Goal: Task Accomplishment & Management: Use online tool/utility

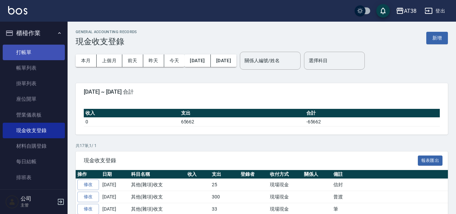
click at [20, 55] on link "打帳單" at bounding box center [34, 53] width 62 height 16
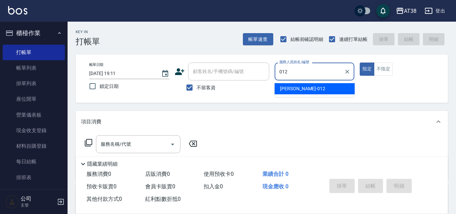
type input "Amy-012"
type button "true"
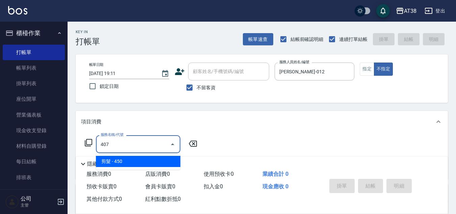
type input "剪髮(407)"
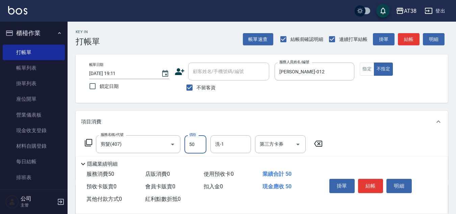
type input "500"
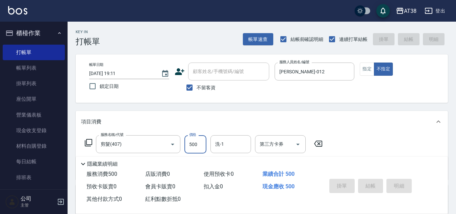
type input "2025/08/19 19:12"
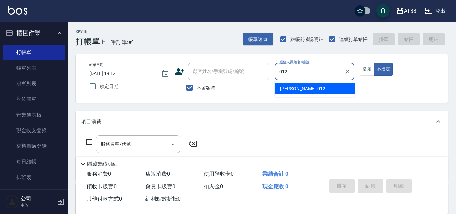
type input "Amy-012"
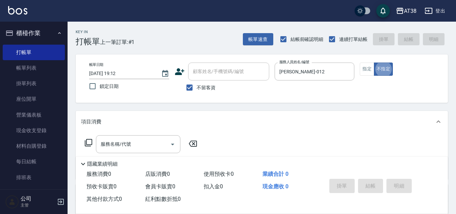
type button "false"
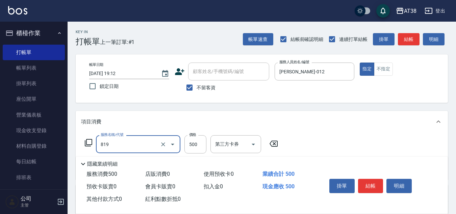
type input "半套(卷)(819)"
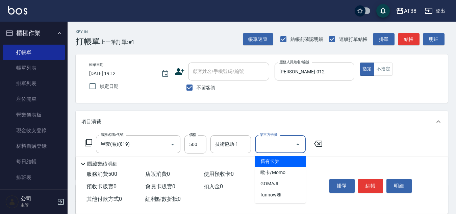
type input "舊有卡券"
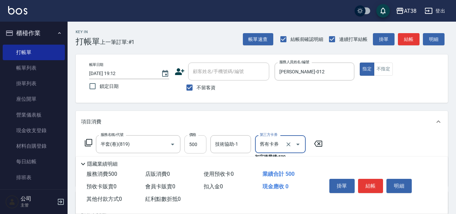
click at [192, 141] on input "500" at bounding box center [195, 144] width 22 height 18
type input "550"
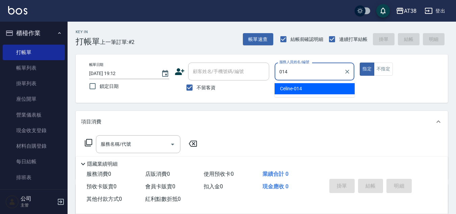
type input "Celine-014"
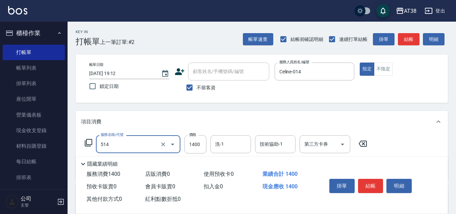
type input "染髮(長)(514)"
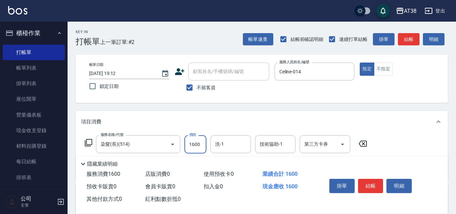
type input "1600"
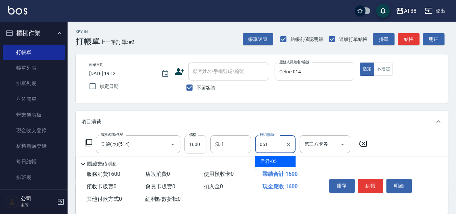
type input "君君-051"
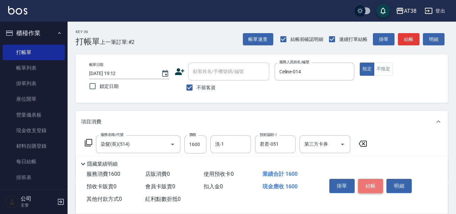
click at [365, 183] on button "結帳" at bounding box center [370, 186] width 25 height 14
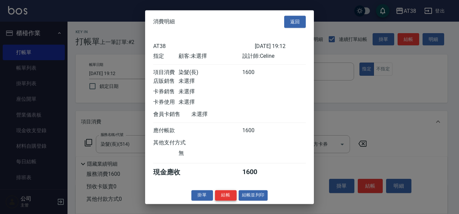
click at [229, 200] on button "結帳" at bounding box center [226, 195] width 22 height 10
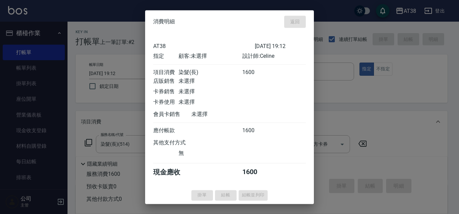
type input "2025/08/19 19:13"
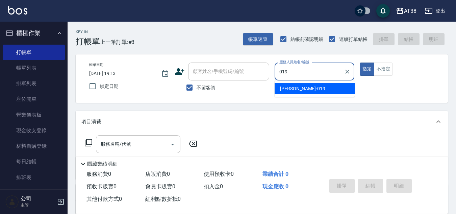
type input "Jenny-019"
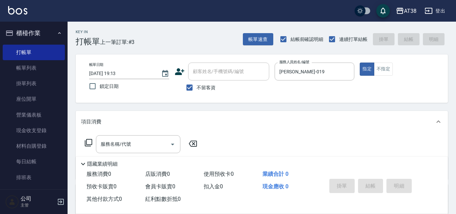
click at [90, 144] on icon at bounding box center [88, 142] width 8 height 8
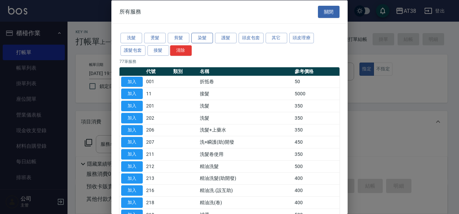
click at [202, 33] on button "染髮" at bounding box center [202, 38] width 22 height 10
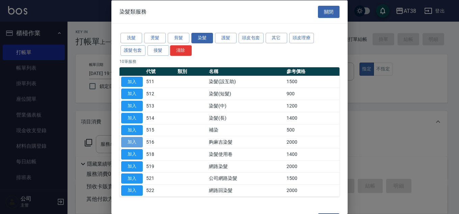
click at [130, 143] on button "加入" at bounding box center [132, 142] width 22 height 10
type input "夠麻吉染髮(516)"
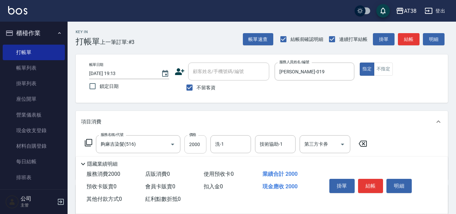
click at [193, 147] on input "2000" at bounding box center [195, 144] width 22 height 18
type input "999"
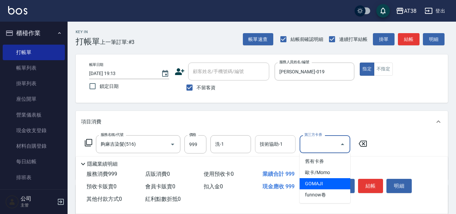
type input "GOMAJI"
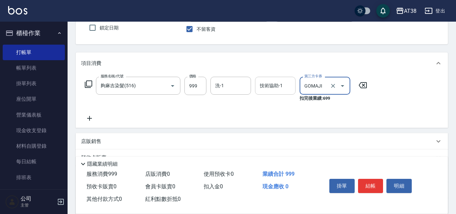
scroll to position [68, 0]
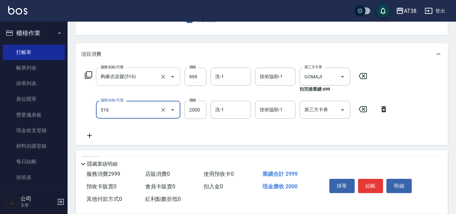
type input "夠麻吉染髮(516)"
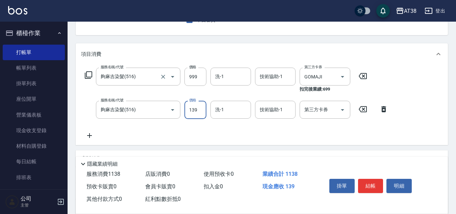
type input "1399"
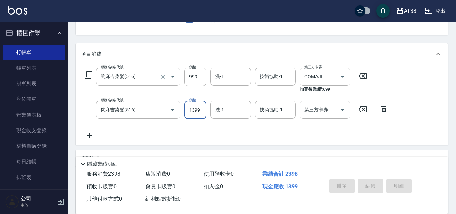
type input "2025/08/19 19:14"
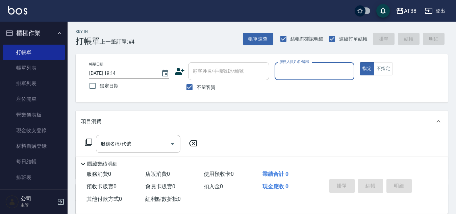
scroll to position [0, 0]
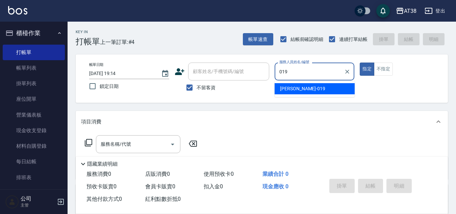
type input "Jenny-019"
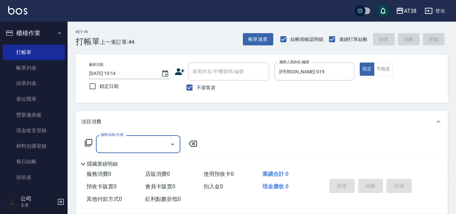
type input "3"
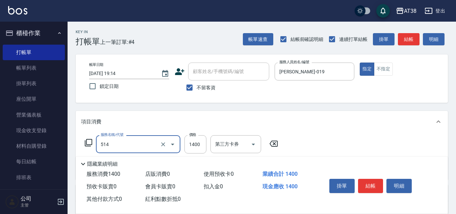
type input "染髮(長)(514)"
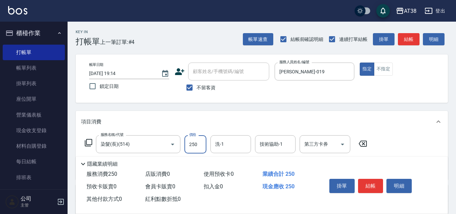
type input "2500"
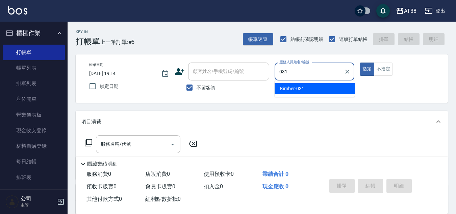
type input "Kimber-031"
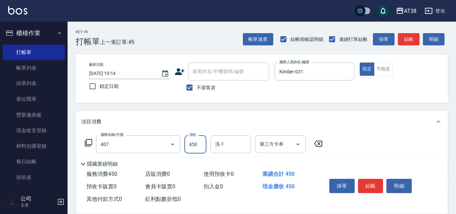
type input "剪髮(407)"
type input "500"
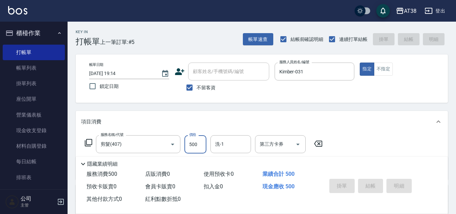
type input "2025/08/19 19:15"
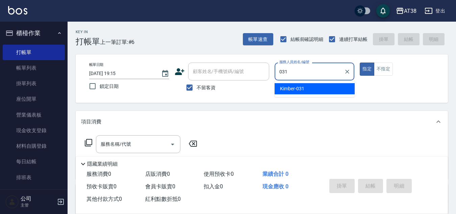
type input "Kimber-031"
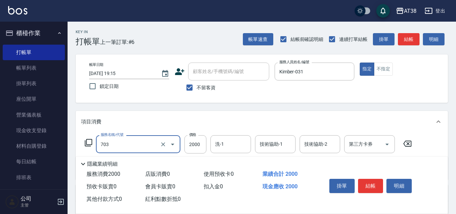
type input "黑曜光結構護髮(703)"
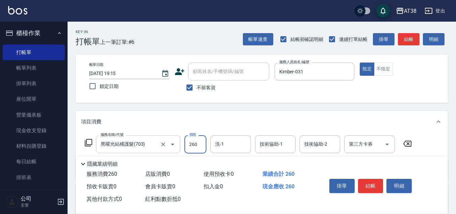
type input "2600"
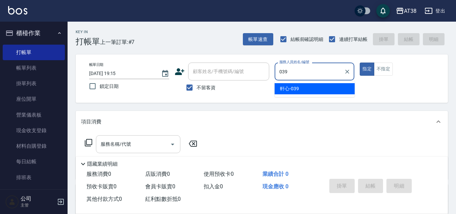
type input "軒心-039"
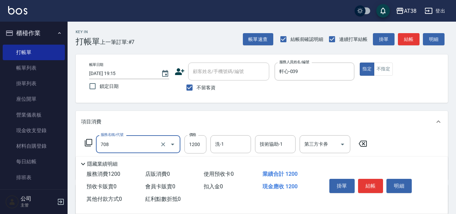
type input "哥德三劑護髮(708)"
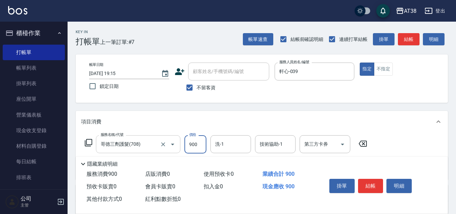
type input "900"
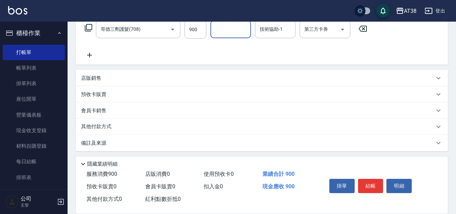
scroll to position [117, 0]
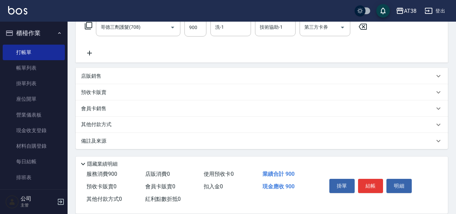
click at [84, 69] on div "店販銷售" at bounding box center [262, 76] width 372 height 16
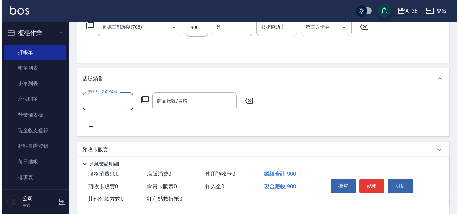
scroll to position [0, 0]
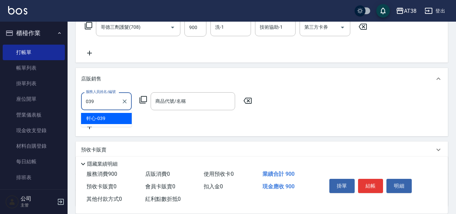
type input "軒心-039"
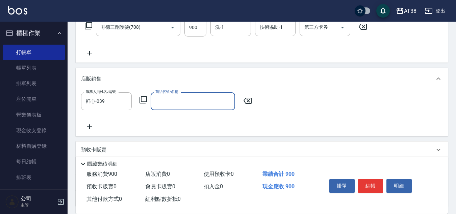
click at [142, 96] on icon at bounding box center [143, 100] width 8 height 8
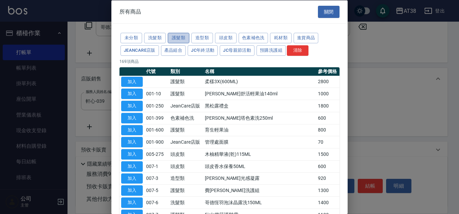
click at [183, 37] on button "護髮類" at bounding box center [179, 38] width 22 height 10
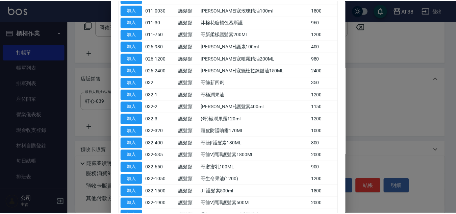
scroll to position [203, 0]
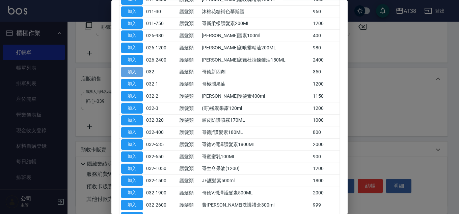
click at [138, 71] on button "加入" at bounding box center [132, 72] width 22 height 10
type input "哥徳新四劑"
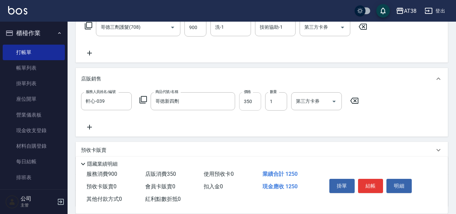
click at [256, 106] on input "350" at bounding box center [250, 101] width 22 height 18
type input "300"
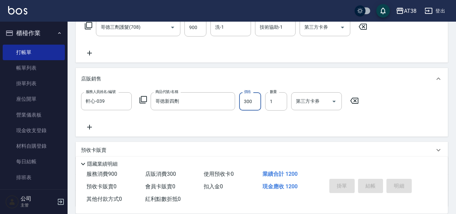
type input "2025/08/19 19:16"
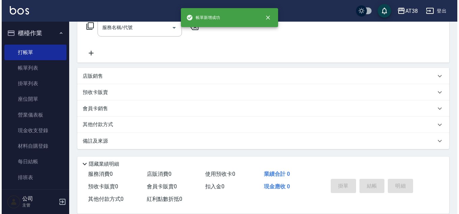
scroll to position [0, 0]
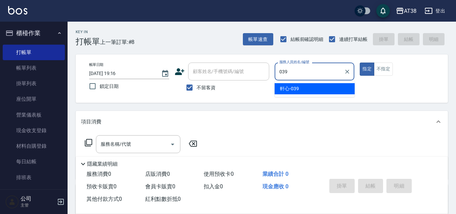
type input "軒心-039"
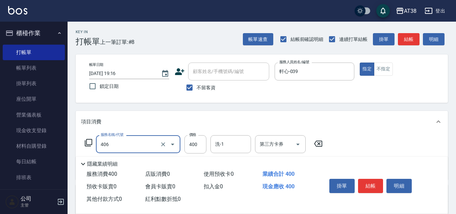
type input "剪髮(406)"
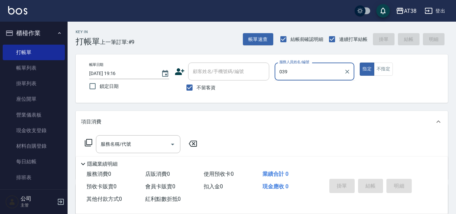
type input "軒心-039"
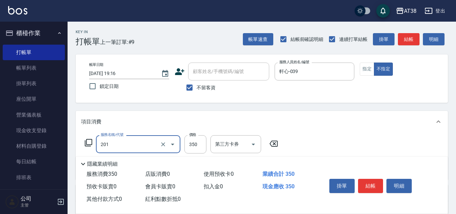
type input "洗髮(201)"
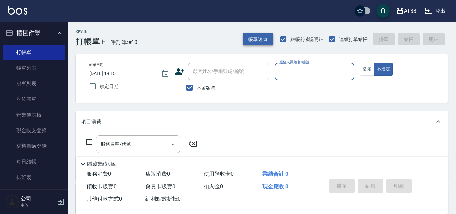
click at [252, 36] on button "帳單速查" at bounding box center [258, 39] width 30 height 12
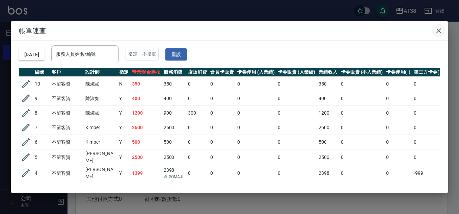
click at [441, 31] on icon "button" at bounding box center [439, 31] width 8 height 8
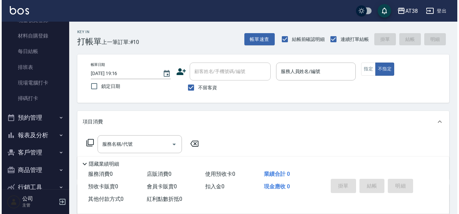
scroll to position [135, 0]
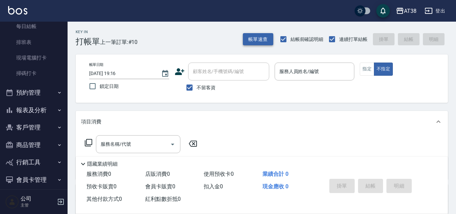
click at [243, 38] on button "帳單速查" at bounding box center [258, 39] width 30 height 12
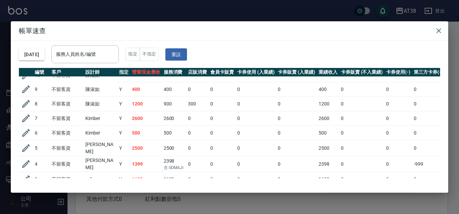
scroll to position [34, 0]
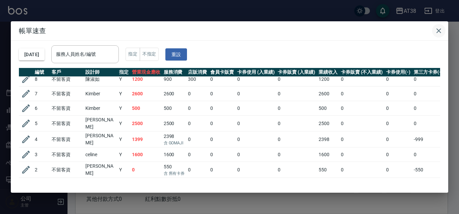
click at [441, 32] on icon "button" at bounding box center [439, 31] width 8 height 8
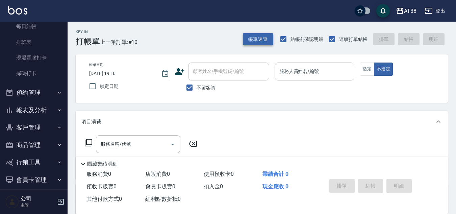
click at [253, 44] on button "帳單速查" at bounding box center [258, 39] width 30 height 12
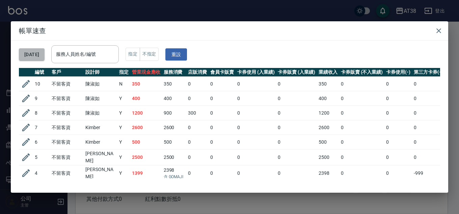
click at [45, 57] on button "2025/08/19" at bounding box center [32, 54] width 26 height 12
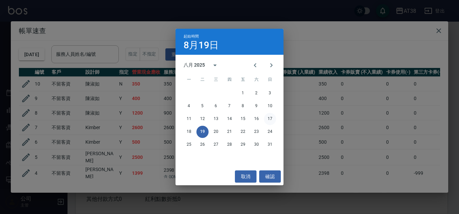
click at [269, 119] on button "17" at bounding box center [270, 119] width 12 height 12
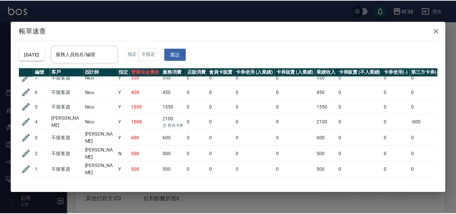
scroll to position [117, 0]
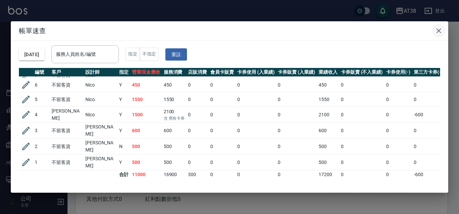
click at [437, 31] on icon "button" at bounding box center [439, 31] width 8 height 8
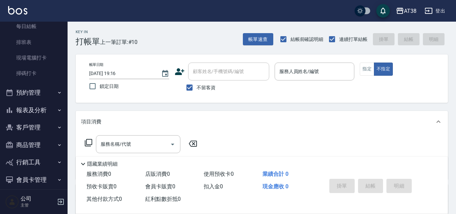
click at [35, 107] on button "報表及分析" at bounding box center [34, 110] width 62 height 18
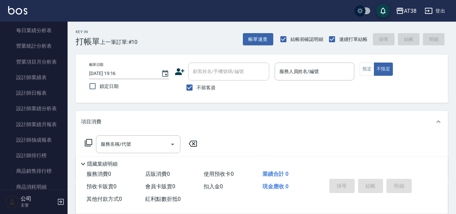
scroll to position [405, 0]
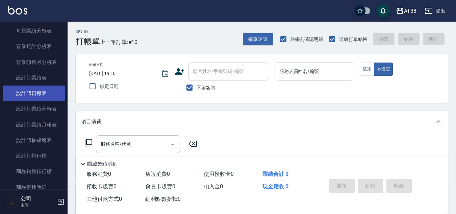
click at [35, 92] on link "設計師日報表" at bounding box center [34, 93] width 62 height 16
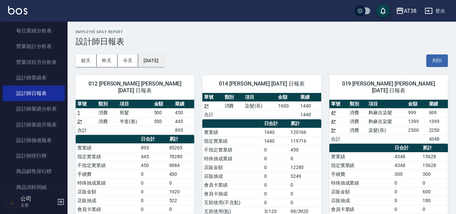
click at [155, 63] on button "2025/08/19" at bounding box center [151, 60] width 26 height 12
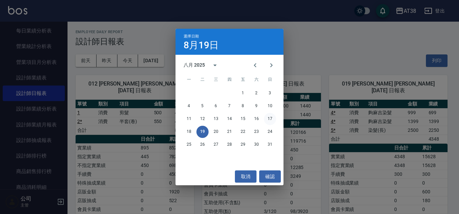
click at [267, 116] on button "17" at bounding box center [270, 119] width 12 height 12
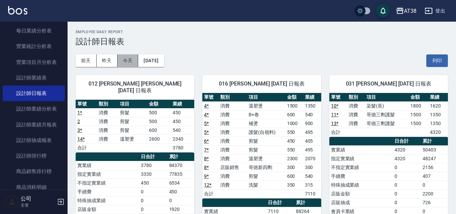
click at [134, 59] on button "今天" at bounding box center [127, 60] width 21 height 12
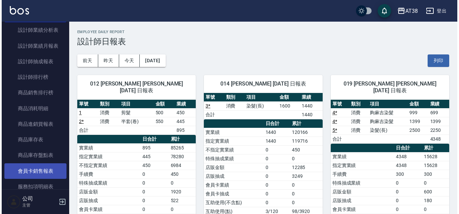
scroll to position [473, 0]
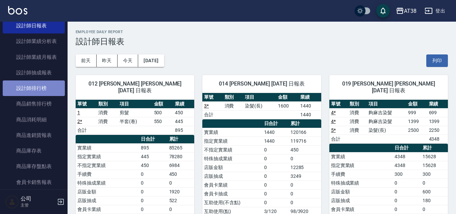
click at [48, 88] on link "設計師排行榜" at bounding box center [34, 88] width 62 height 16
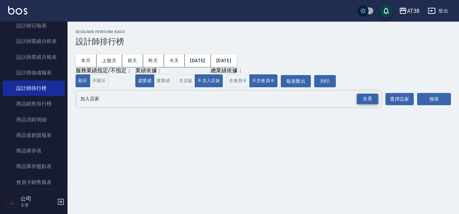
click at [368, 98] on div "全選" at bounding box center [368, 99] width 22 height 10
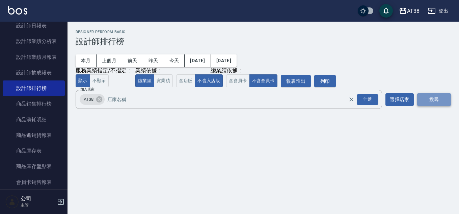
click at [421, 98] on button "搜尋" at bounding box center [434, 99] width 34 height 12
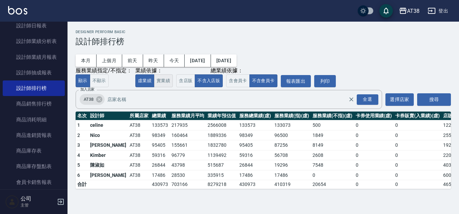
click at [161, 80] on button "實業績" at bounding box center [163, 80] width 19 height 13
click at [145, 79] on button "虛業績" at bounding box center [144, 80] width 19 height 13
click at [158, 79] on button "實業績" at bounding box center [163, 80] width 19 height 13
click at [148, 84] on button "虛業績" at bounding box center [144, 80] width 19 height 13
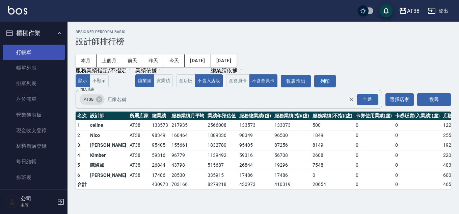
click at [20, 50] on link "打帳單" at bounding box center [34, 53] width 62 height 16
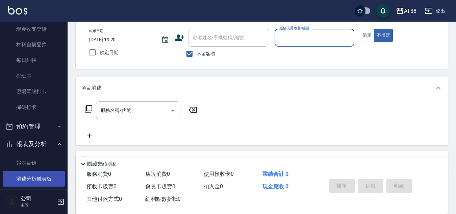
scroll to position [135, 0]
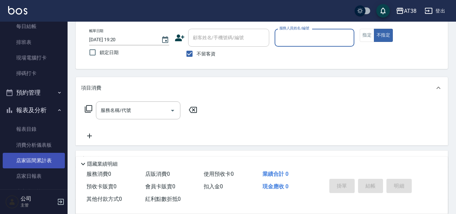
click at [37, 163] on link "店家區間累計表" at bounding box center [34, 161] width 62 height 16
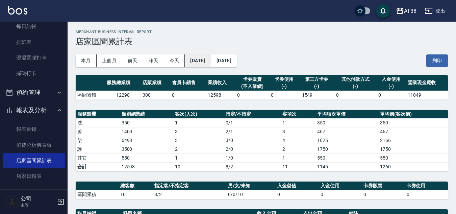
click at [209, 62] on button "2025/08/19" at bounding box center [198, 60] width 26 height 12
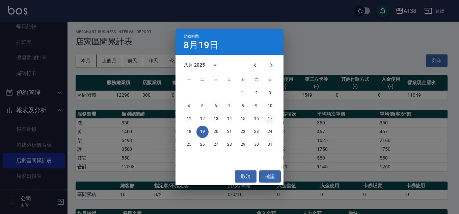
click at [268, 116] on button "17" at bounding box center [270, 119] width 12 height 12
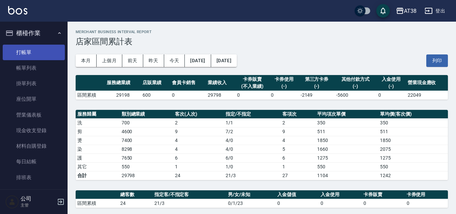
click at [33, 54] on link "打帳單" at bounding box center [34, 53] width 62 height 16
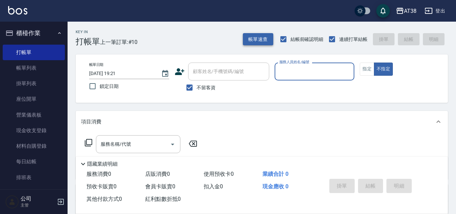
click at [251, 35] on button "帳單速查" at bounding box center [258, 39] width 30 height 12
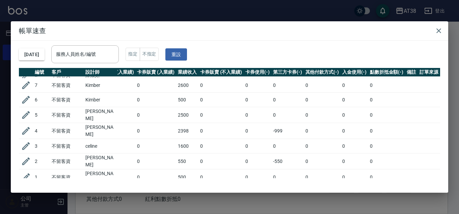
scroll to position [58, 143]
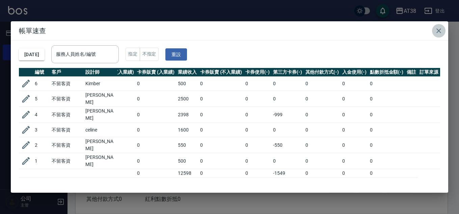
click at [440, 32] on icon "button" at bounding box center [439, 30] width 5 height 5
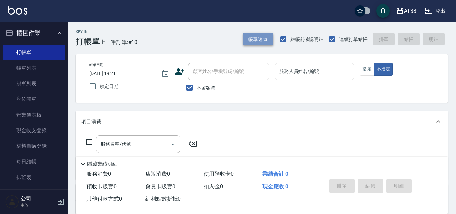
click at [245, 37] on button "帳單速查" at bounding box center [258, 39] width 30 height 12
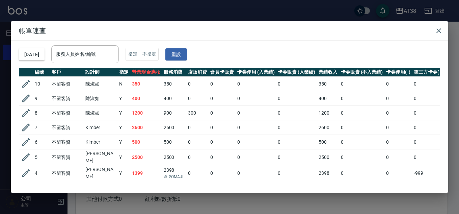
scroll to position [34, 0]
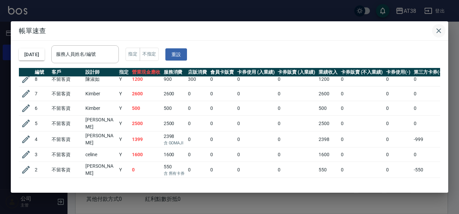
click at [439, 31] on icon "button" at bounding box center [439, 30] width 5 height 5
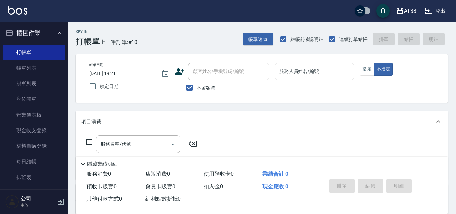
click at [441, 6] on button "登出" at bounding box center [435, 11] width 26 height 12
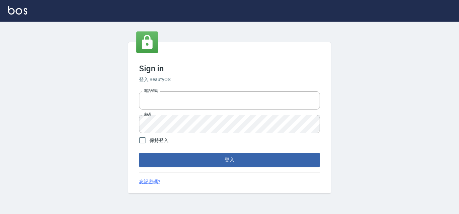
type input "28822767"
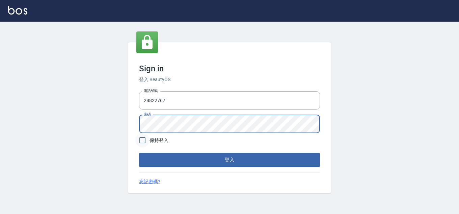
click at [141, 141] on input "保持登入" at bounding box center [142, 140] width 14 height 14
checkbox input "true"
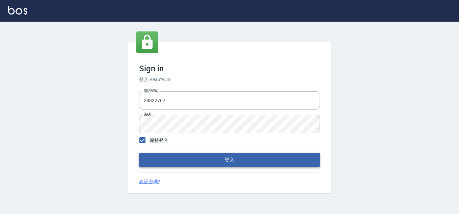
click at [152, 155] on button "登入" at bounding box center [229, 160] width 181 height 14
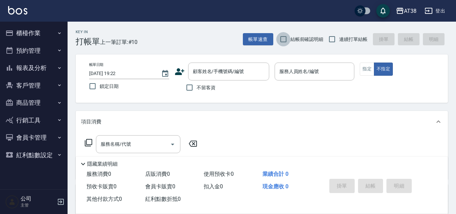
click at [283, 40] on input "結帳前確認明細" at bounding box center [283, 39] width 14 height 14
checkbox input "true"
click at [333, 36] on input "連續打單結帳" at bounding box center [332, 39] width 14 height 14
checkbox input "true"
click at [188, 87] on input "不留客資" at bounding box center [189, 87] width 14 height 14
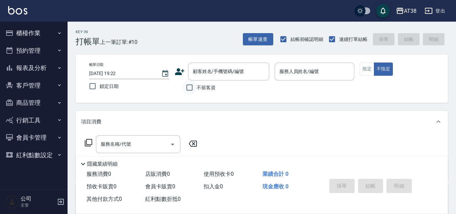
checkbox input "true"
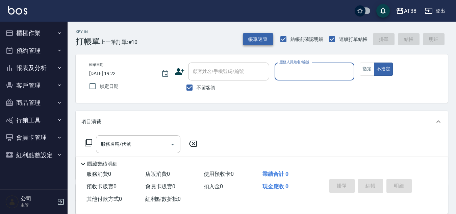
click at [251, 42] on button "帳單速查" at bounding box center [258, 39] width 30 height 12
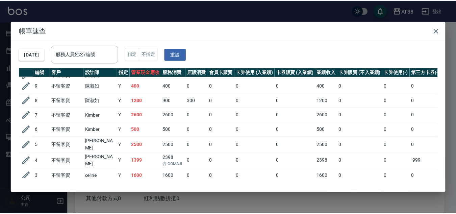
scroll to position [25, 0]
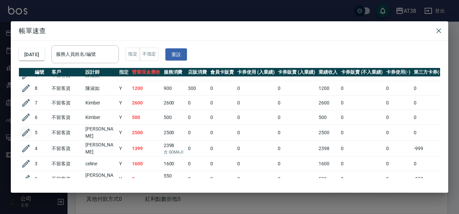
click at [23, 131] on icon "button" at bounding box center [26, 132] width 10 height 10
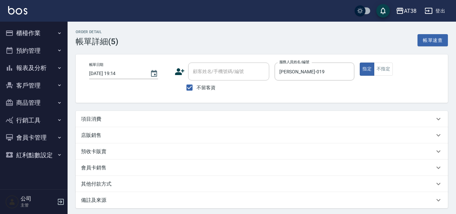
type input "2025/08/19 19:14"
checkbox input "true"
type input "Jenny-019"
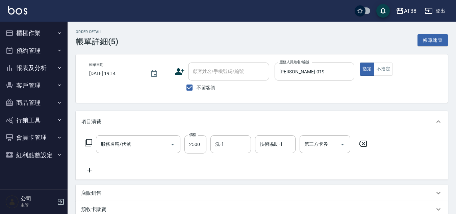
type input "染髮(長)(514)"
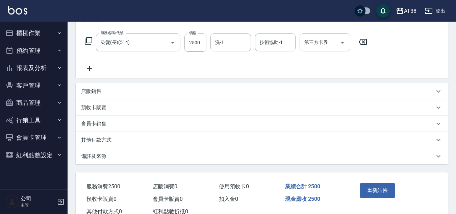
scroll to position [125, 0]
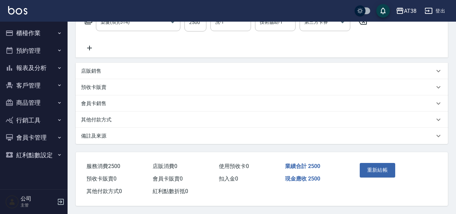
click at [113, 116] on div "其他付款方式" at bounding box center [257, 119] width 353 height 7
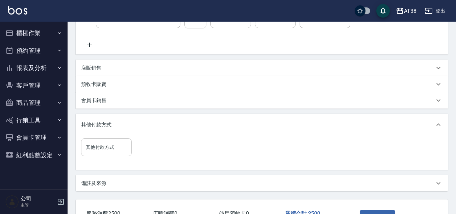
click at [108, 153] on div "其他付款方式" at bounding box center [106, 147] width 51 height 18
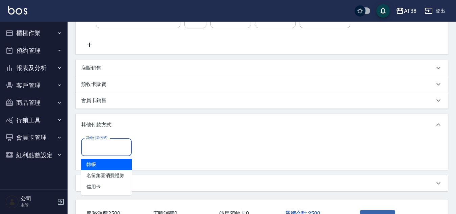
click at [97, 160] on span "轉帳" at bounding box center [106, 164] width 51 height 11
type input "轉帳"
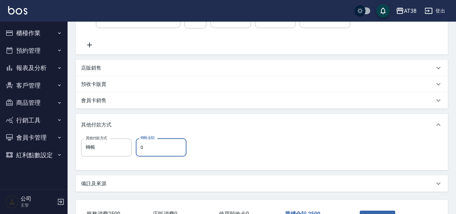
click at [137, 148] on input "0" at bounding box center [161, 147] width 51 height 18
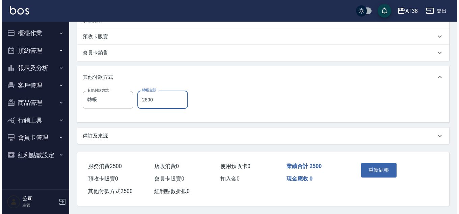
scroll to position [176, 0]
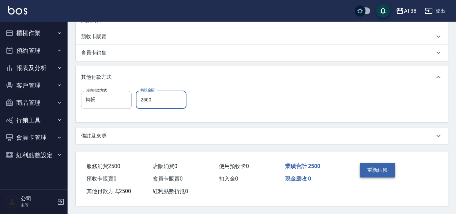
type input "2500"
click at [372, 163] on button "重新結帳" at bounding box center [378, 170] width 36 height 14
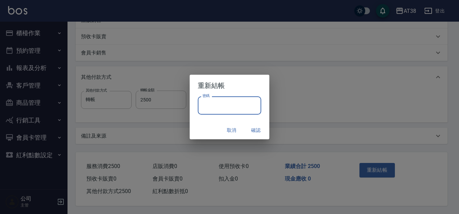
click at [231, 106] on input "密碼" at bounding box center [229, 105] width 63 height 18
type input "******"
click at [257, 128] on button "確認" at bounding box center [256, 130] width 22 height 12
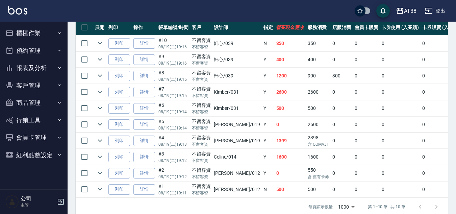
scroll to position [203, 0]
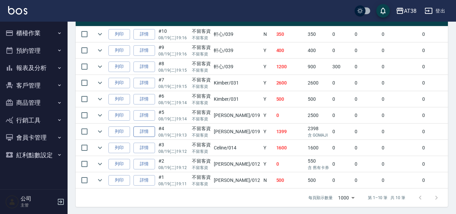
click at [142, 133] on link "詳情" at bounding box center [144, 131] width 22 height 10
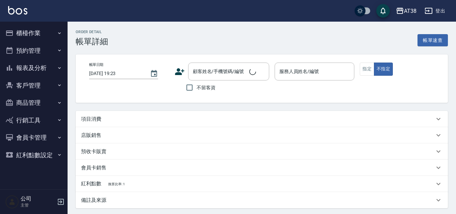
type input "2025/08/19 19:13"
checkbox input "true"
type input "Jenny-019"
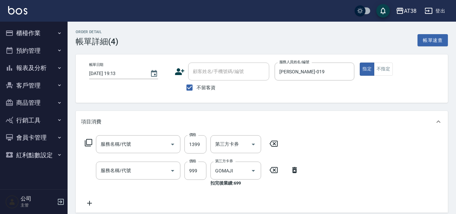
type input "夠麻吉染髮(516)"
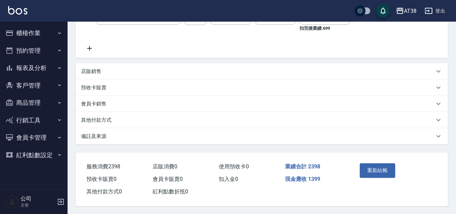
scroll to position [158, 0]
click at [98, 116] on p "其他付款方式" at bounding box center [96, 119] width 30 height 7
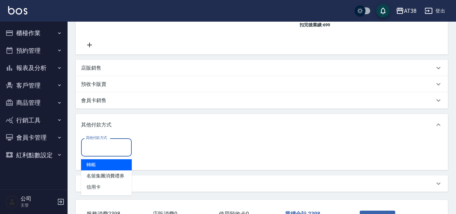
click at [99, 148] on input "其他付款方式" at bounding box center [106, 147] width 45 height 12
click at [98, 163] on span "轉帳" at bounding box center [106, 164] width 51 height 11
type input "轉帳"
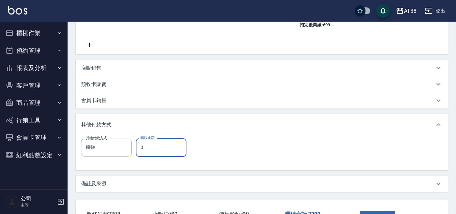
click at [140, 147] on input "0" at bounding box center [161, 147] width 51 height 18
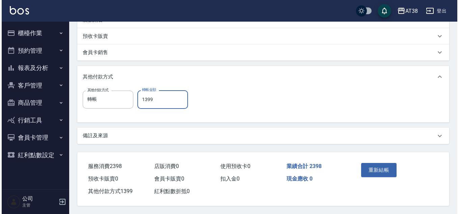
scroll to position [209, 0]
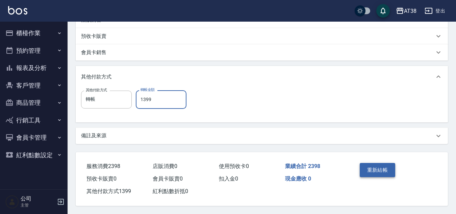
type input "1399"
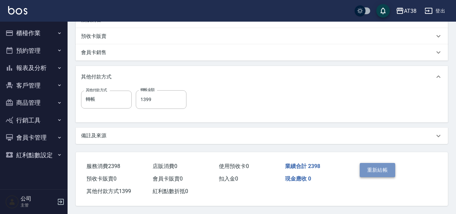
click at [386, 169] on button "重新結帳" at bounding box center [378, 170] width 36 height 14
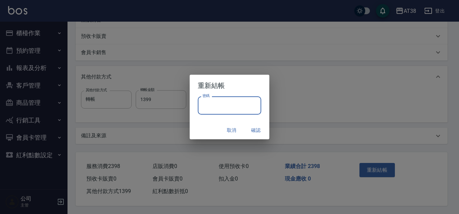
click at [207, 104] on input "密碼" at bounding box center [229, 105] width 63 height 18
type input "******"
click at [253, 129] on button "確認" at bounding box center [256, 130] width 22 height 12
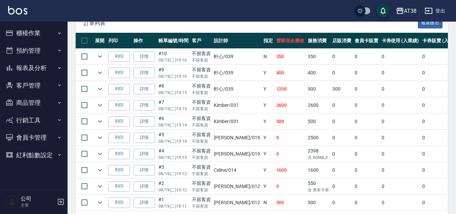
scroll to position [107, 0]
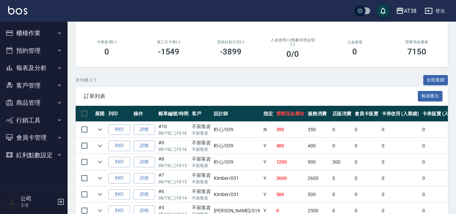
click at [40, 69] on button "報表及分析" at bounding box center [34, 68] width 62 height 18
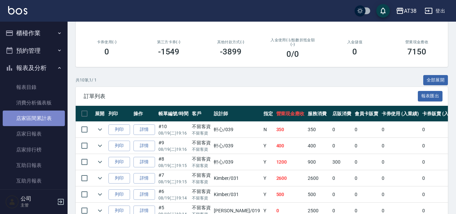
click at [39, 122] on link "店家區間累計表" at bounding box center [34, 118] width 62 height 16
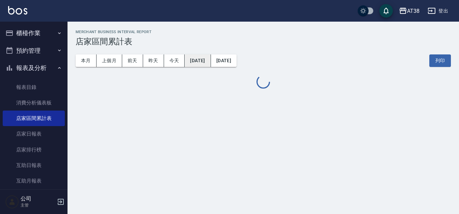
click at [206, 64] on button "2025/08/19" at bounding box center [198, 60] width 26 height 12
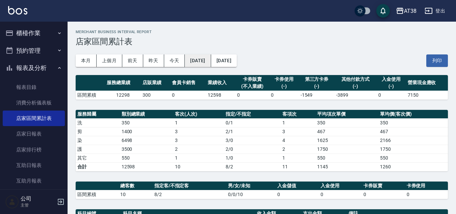
click at [201, 58] on button "2025/08/19" at bounding box center [198, 60] width 26 height 12
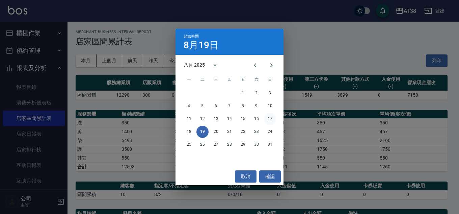
click at [270, 119] on button "17" at bounding box center [270, 119] width 12 height 12
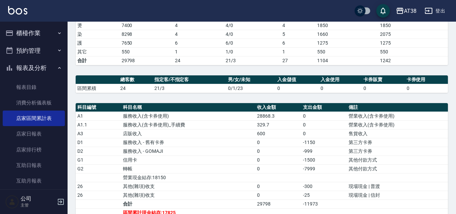
scroll to position [69, 0]
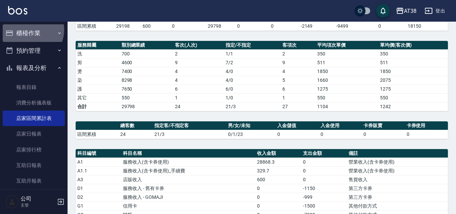
click at [28, 30] on button "櫃檯作業" at bounding box center [34, 33] width 62 height 18
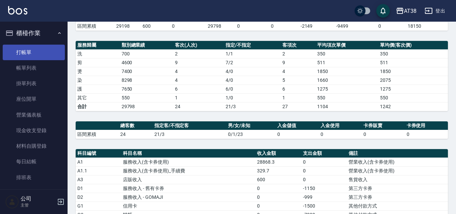
click at [23, 52] on link "打帳單" at bounding box center [34, 53] width 62 height 16
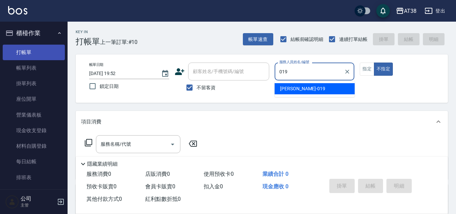
type input "Jenny-019"
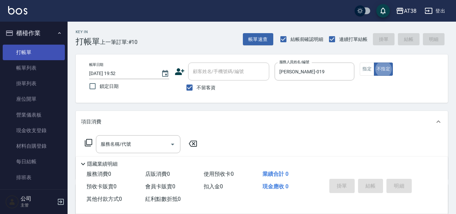
type button "false"
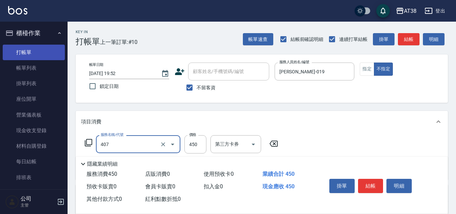
type input "剪髮(407)"
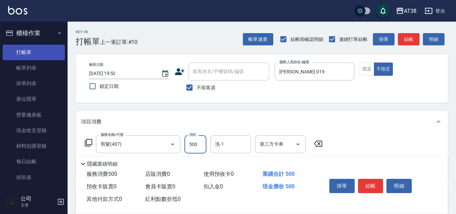
type input "500"
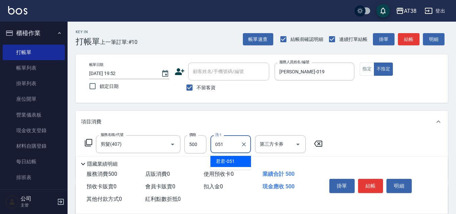
type input "君君-051"
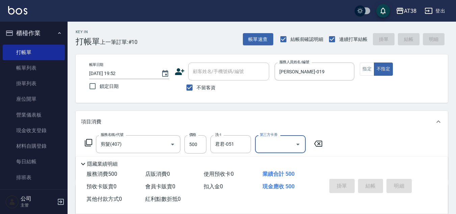
type input "2025/08/19 19:53"
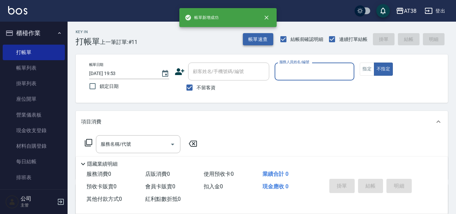
click at [253, 41] on button "帳單速查" at bounding box center [258, 39] width 30 height 12
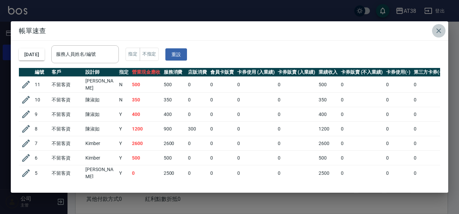
click at [437, 31] on icon "button" at bounding box center [439, 31] width 8 height 8
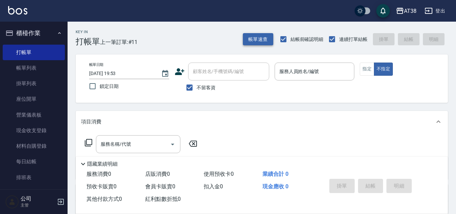
click at [258, 42] on button "帳單速查" at bounding box center [258, 39] width 30 height 12
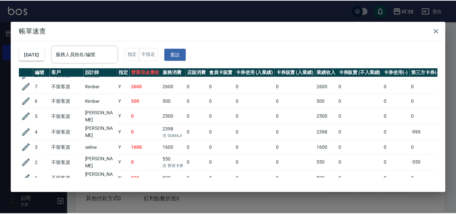
scroll to position [73, 0]
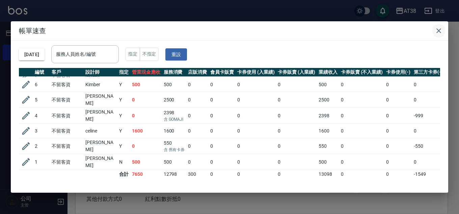
drag, startPoint x: 438, startPoint y: 29, endPoint x: 345, endPoint y: 42, distance: 93.1
click at [438, 30] on icon "button" at bounding box center [439, 30] width 5 height 5
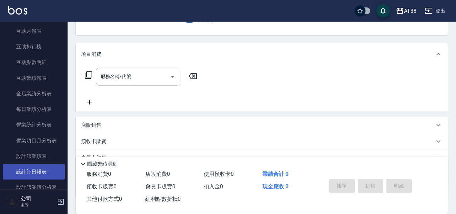
scroll to position [338, 0]
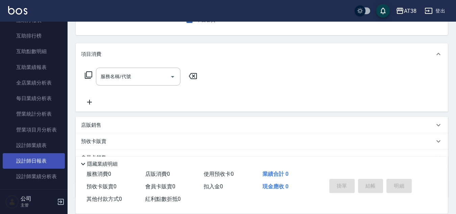
click at [34, 157] on link "設計師日報表" at bounding box center [34, 161] width 62 height 16
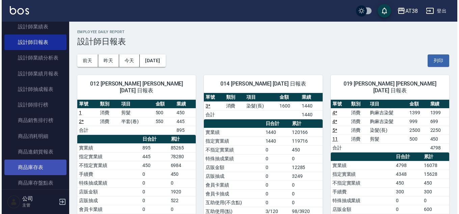
scroll to position [473, 0]
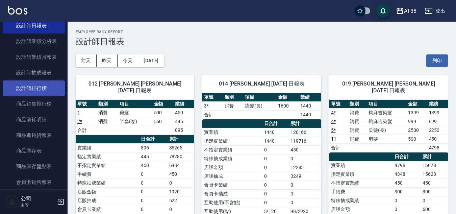
click at [38, 84] on link "設計師排行榜" at bounding box center [34, 88] width 62 height 16
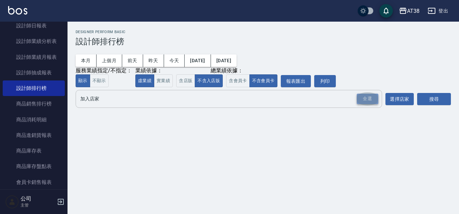
click at [363, 95] on div "全選" at bounding box center [368, 99] width 22 height 10
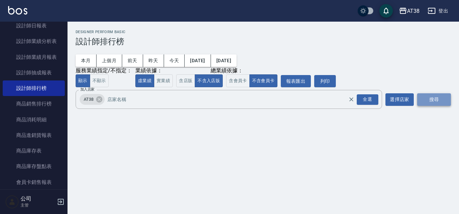
click at [432, 97] on button "搜尋" at bounding box center [434, 99] width 34 height 12
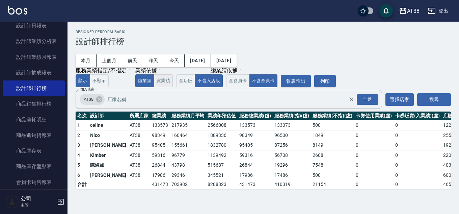
click at [166, 79] on button "實業績" at bounding box center [163, 80] width 19 height 13
